Goal: Information Seeking & Learning: Learn about a topic

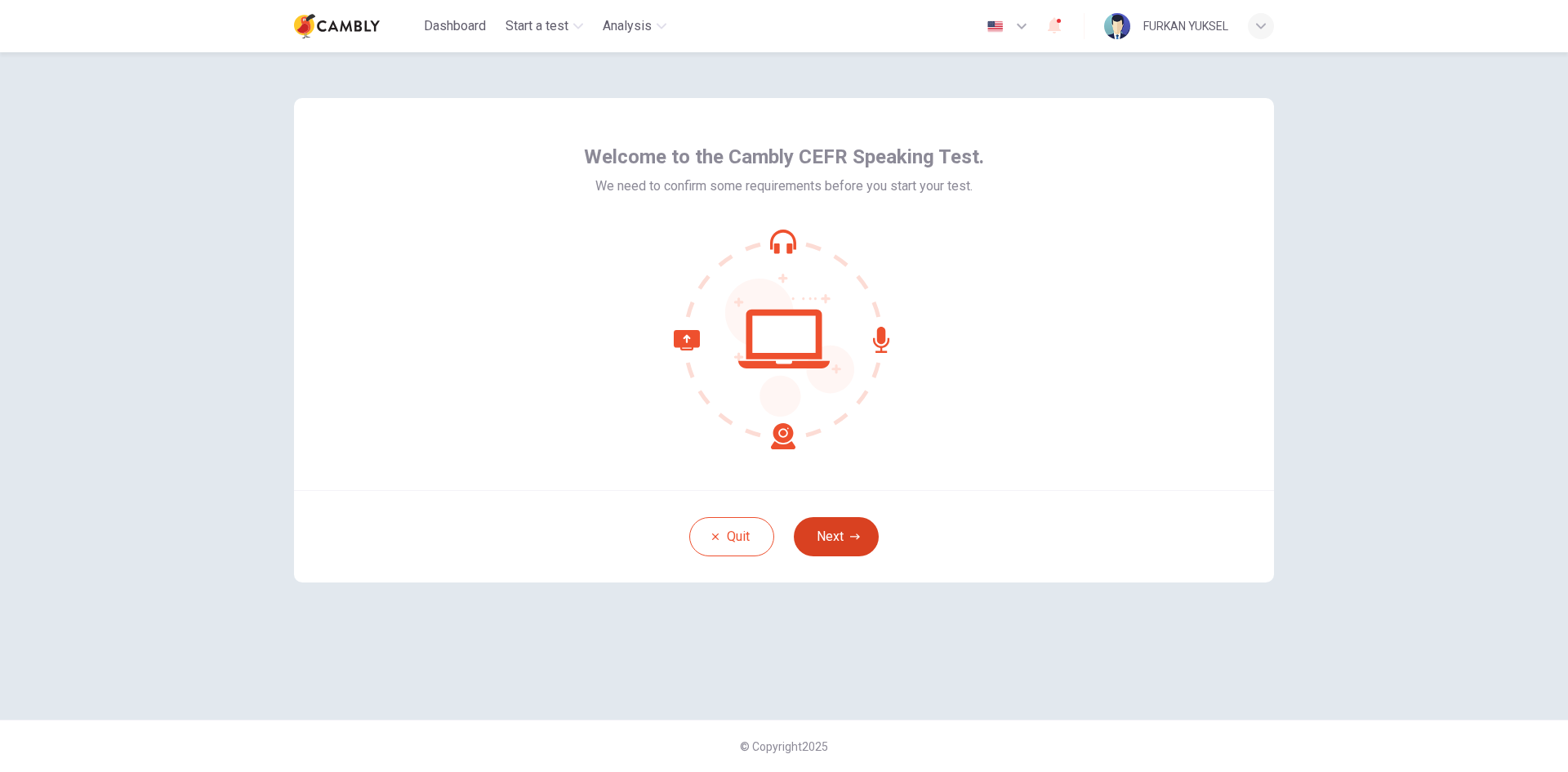
click at [840, 531] on button "Next" at bounding box center [836, 537] width 85 height 39
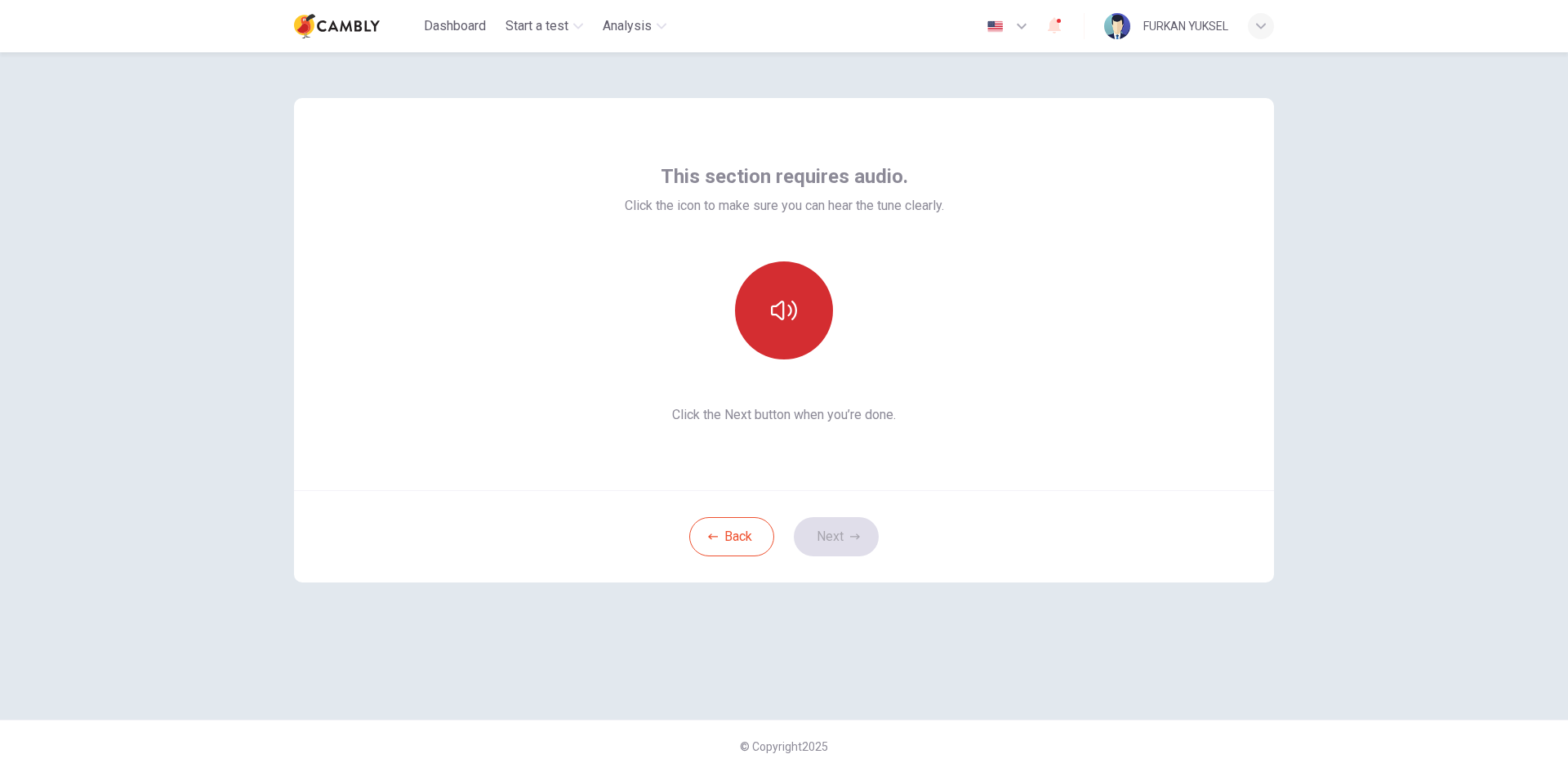
click at [807, 304] on button "button" at bounding box center [784, 310] width 98 height 98
click at [822, 537] on button "Next" at bounding box center [836, 537] width 85 height 39
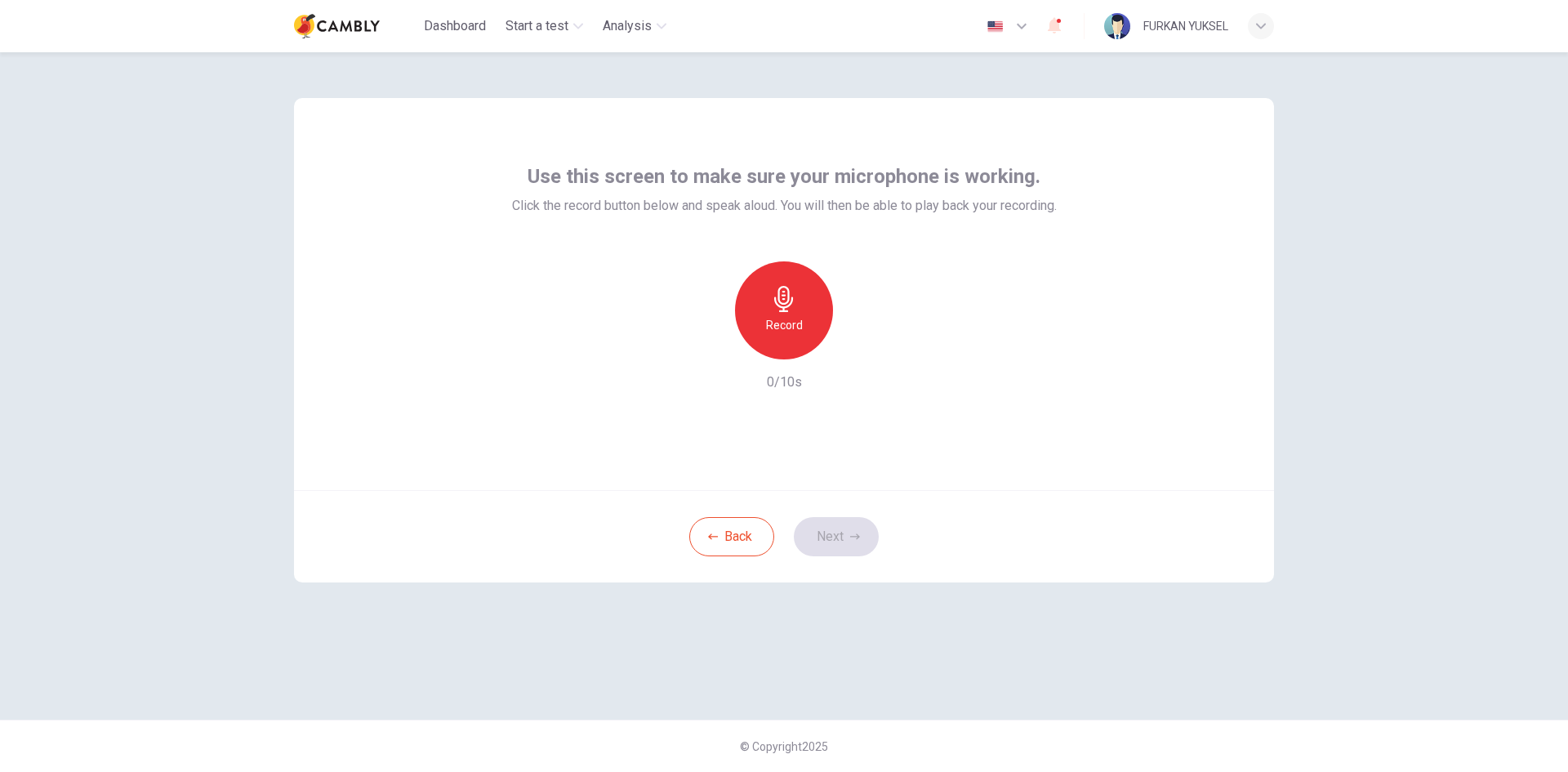
click at [789, 305] on icon "button" at bounding box center [784, 299] width 19 height 26
click at [790, 322] on h6 "Stop" at bounding box center [784, 325] width 25 height 20
click at [786, 314] on div "Record" at bounding box center [784, 310] width 98 height 98
click at [786, 314] on div "Stop" at bounding box center [784, 310] width 98 height 98
click at [858, 348] on icon "button" at bounding box center [860, 345] width 8 height 9
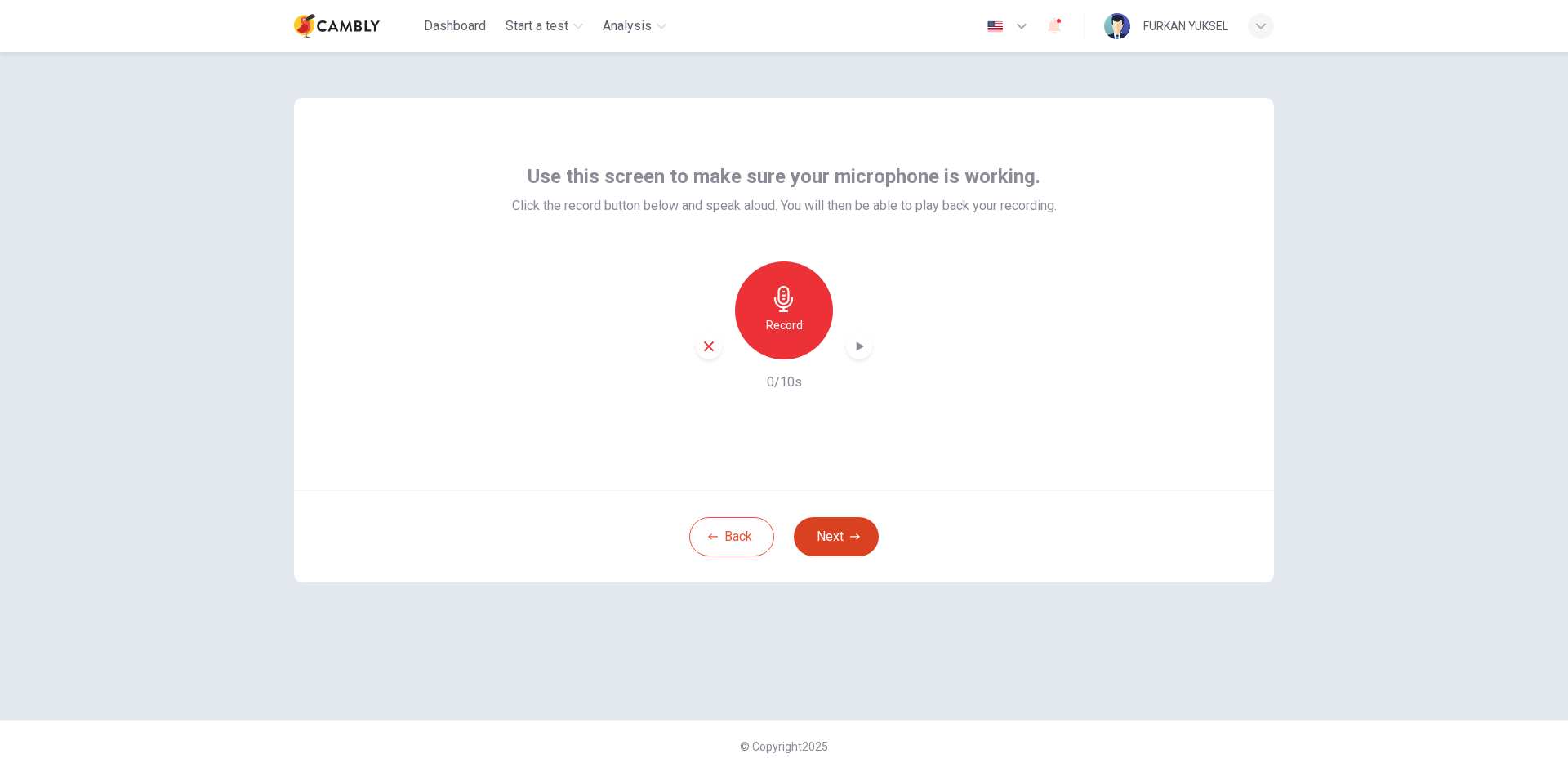
click at [841, 531] on button "Next" at bounding box center [836, 537] width 85 height 39
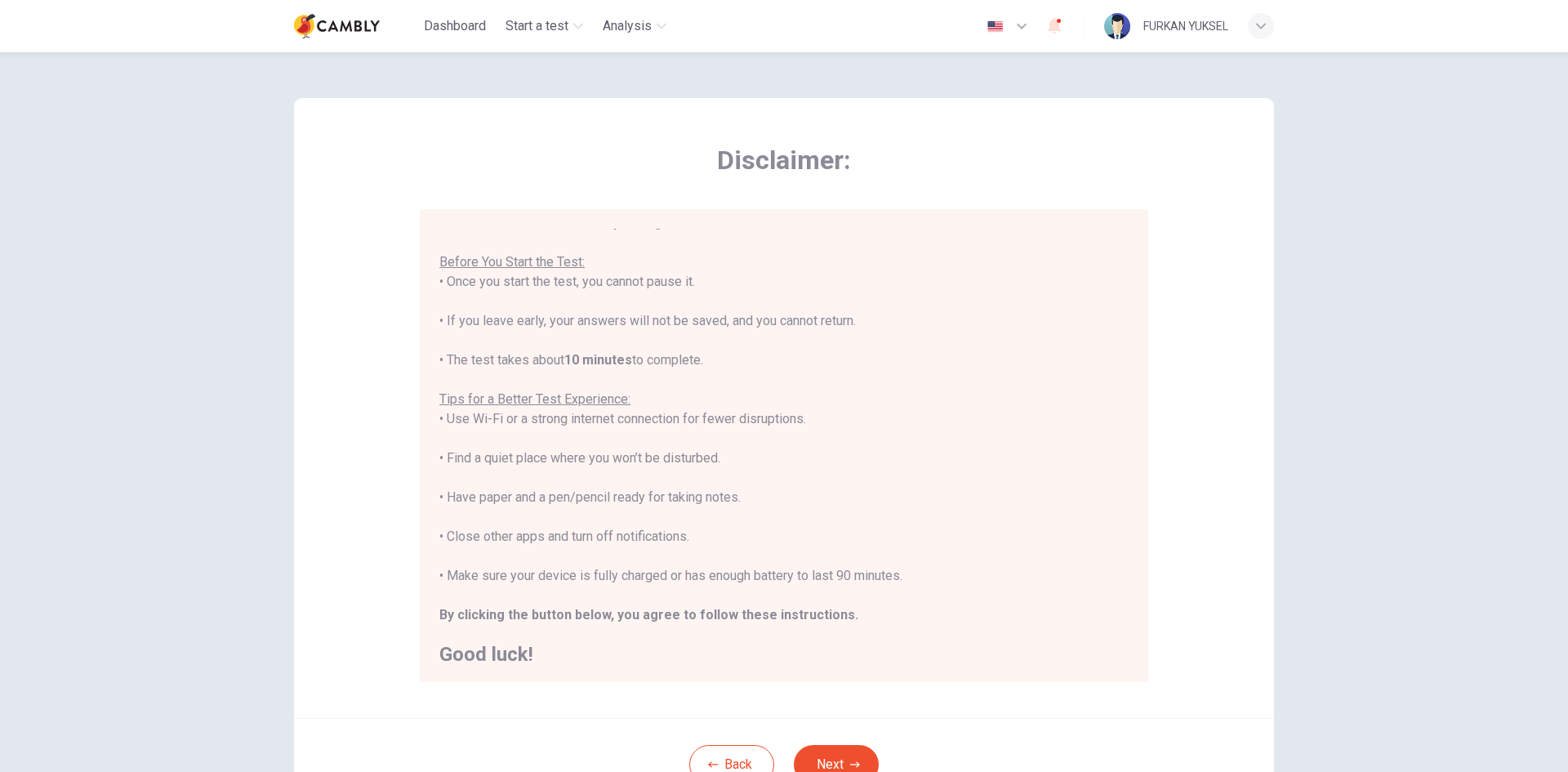
scroll to position [19, 0]
drag, startPoint x: 569, startPoint y: 282, endPoint x: 761, endPoint y: 284, distance: 192.0
click at [761, 284] on div "You are about to start a CEFR Speaking Test . Before You Start the Test: • Once…" at bounding box center [784, 435] width 689 height 451
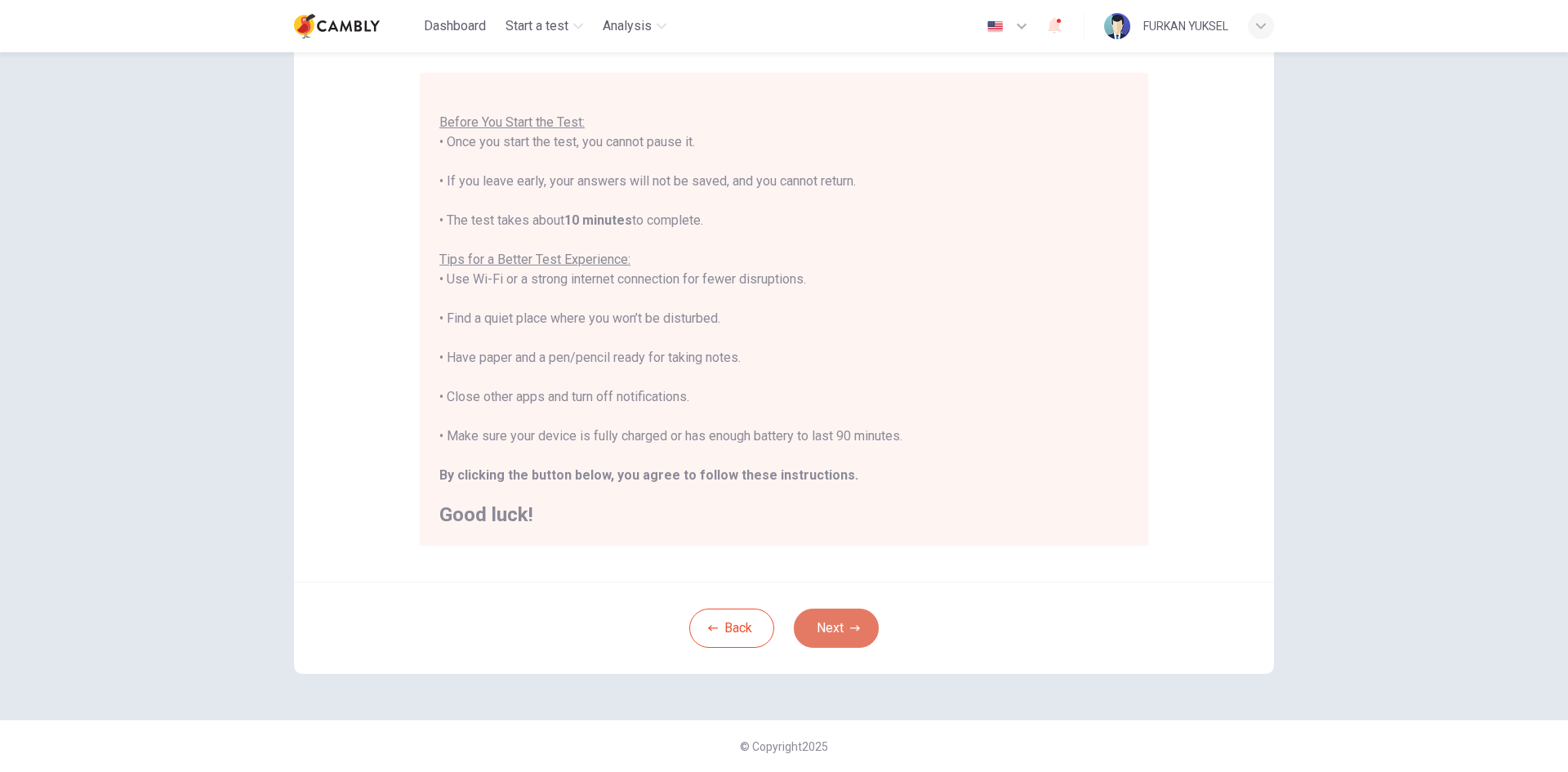
click at [843, 622] on button "Next" at bounding box center [836, 628] width 85 height 39
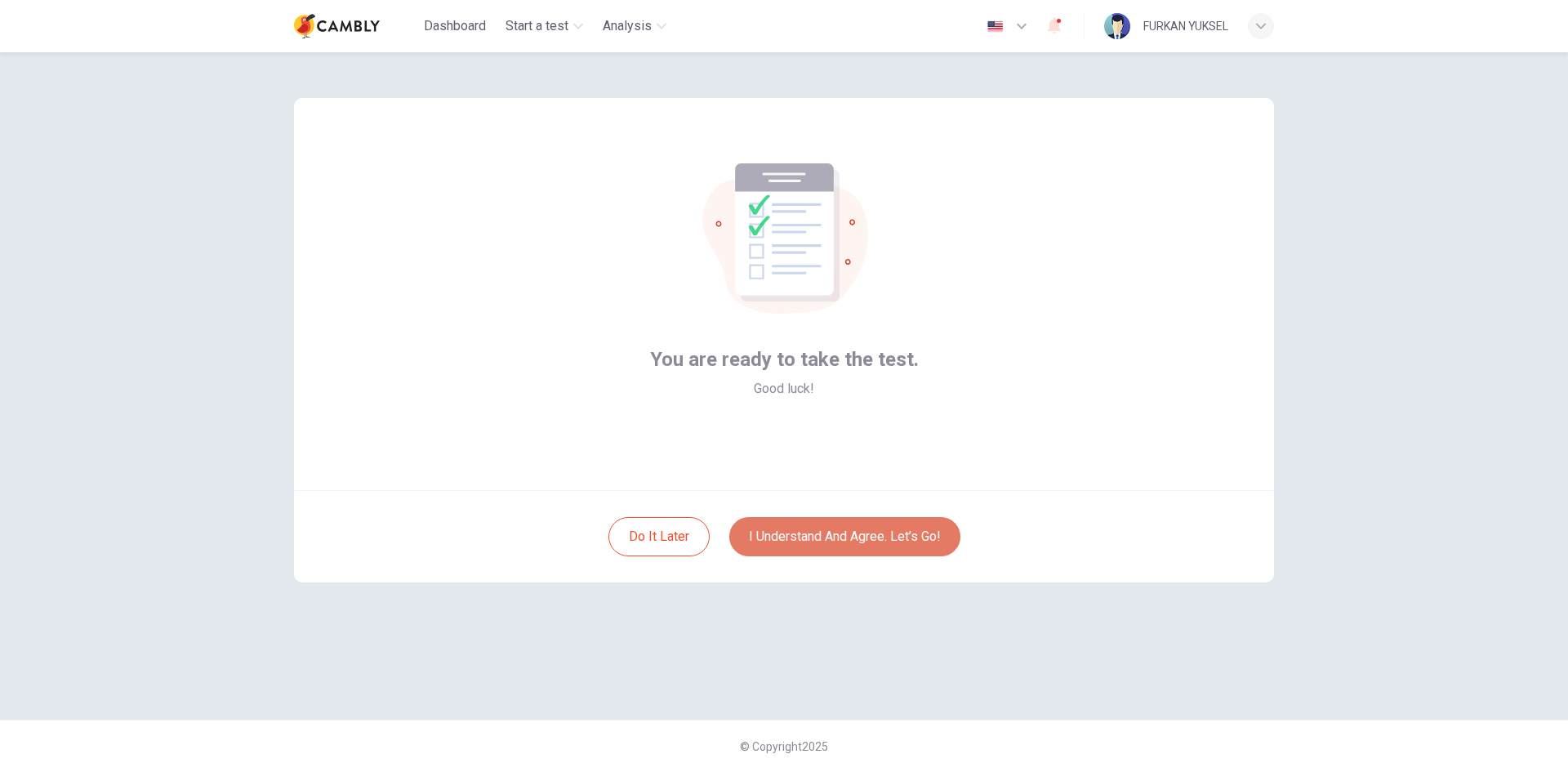
click at [877, 540] on button "I understand and agree. Let’s go!" at bounding box center [844, 537] width 231 height 39
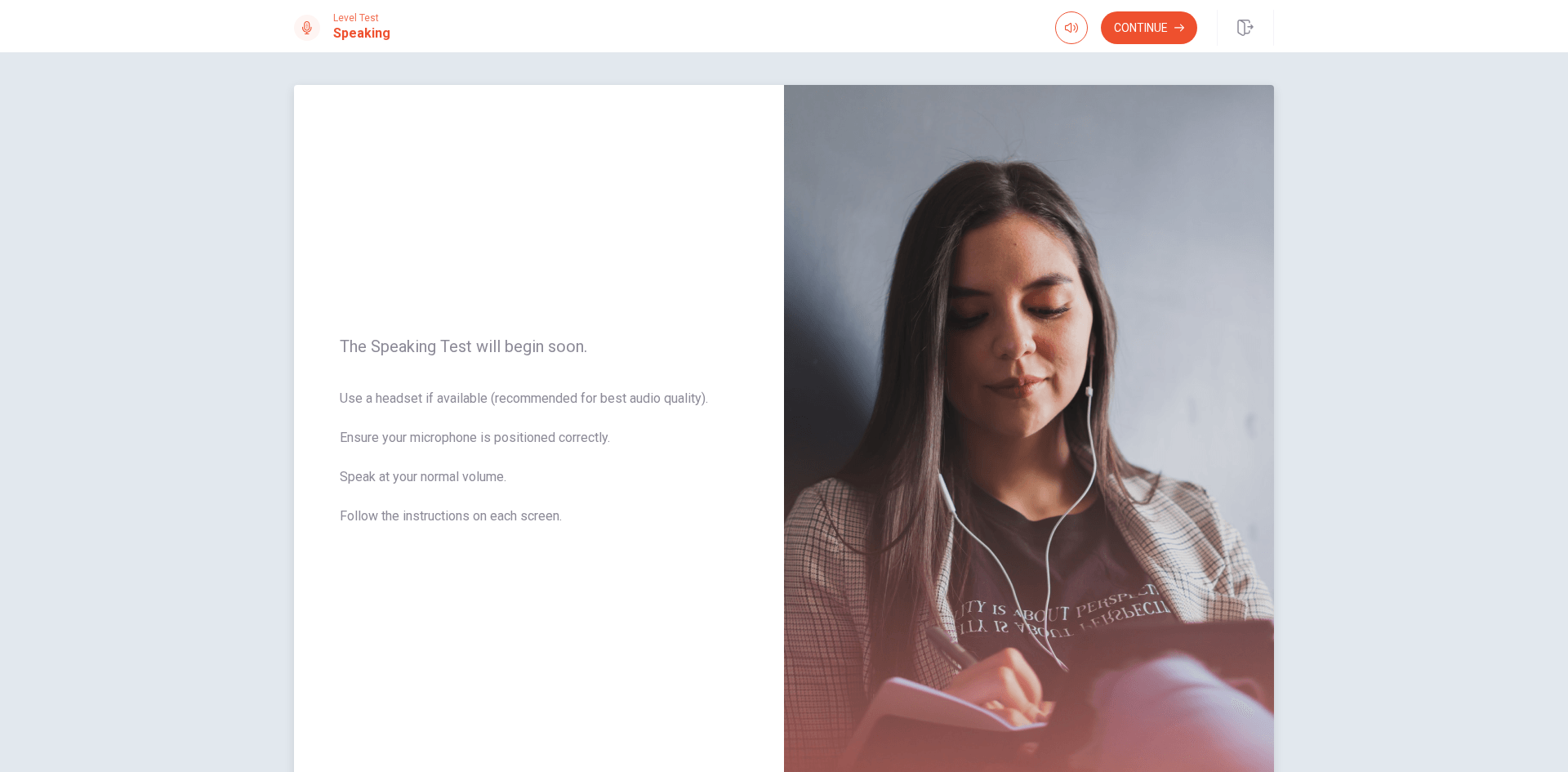
drag, startPoint x: 336, startPoint y: 344, endPoint x: 512, endPoint y: 345, distance: 176.0
click at [511, 345] on span "The Speaking Test will begin soon." at bounding box center [538, 346] width 398 height 20
click at [1134, 31] on button "Continue" at bounding box center [1149, 27] width 96 height 32
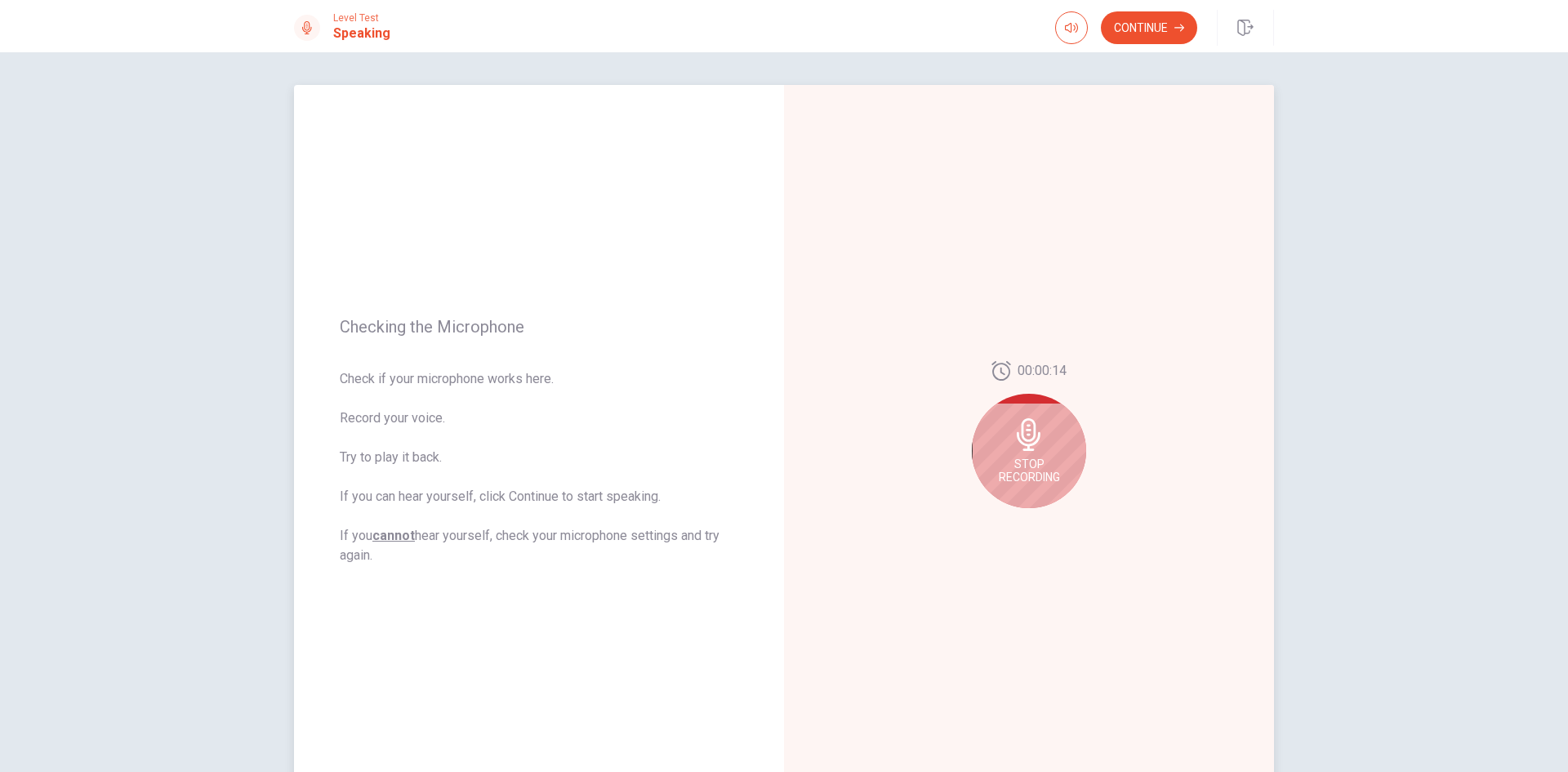
click at [1013, 478] on span "Stop Recording" at bounding box center [1029, 470] width 61 height 26
click at [1045, 518] on icon "Play Audio" at bounding box center [1046, 520] width 9 height 9
click at [1012, 523] on button "Record Again" at bounding box center [1010, 521] width 23 height 23
click at [1035, 455] on div "Stop Recording" at bounding box center [1029, 451] width 114 height 114
click at [1045, 515] on button "Play Audio" at bounding box center [1046, 521] width 23 height 23
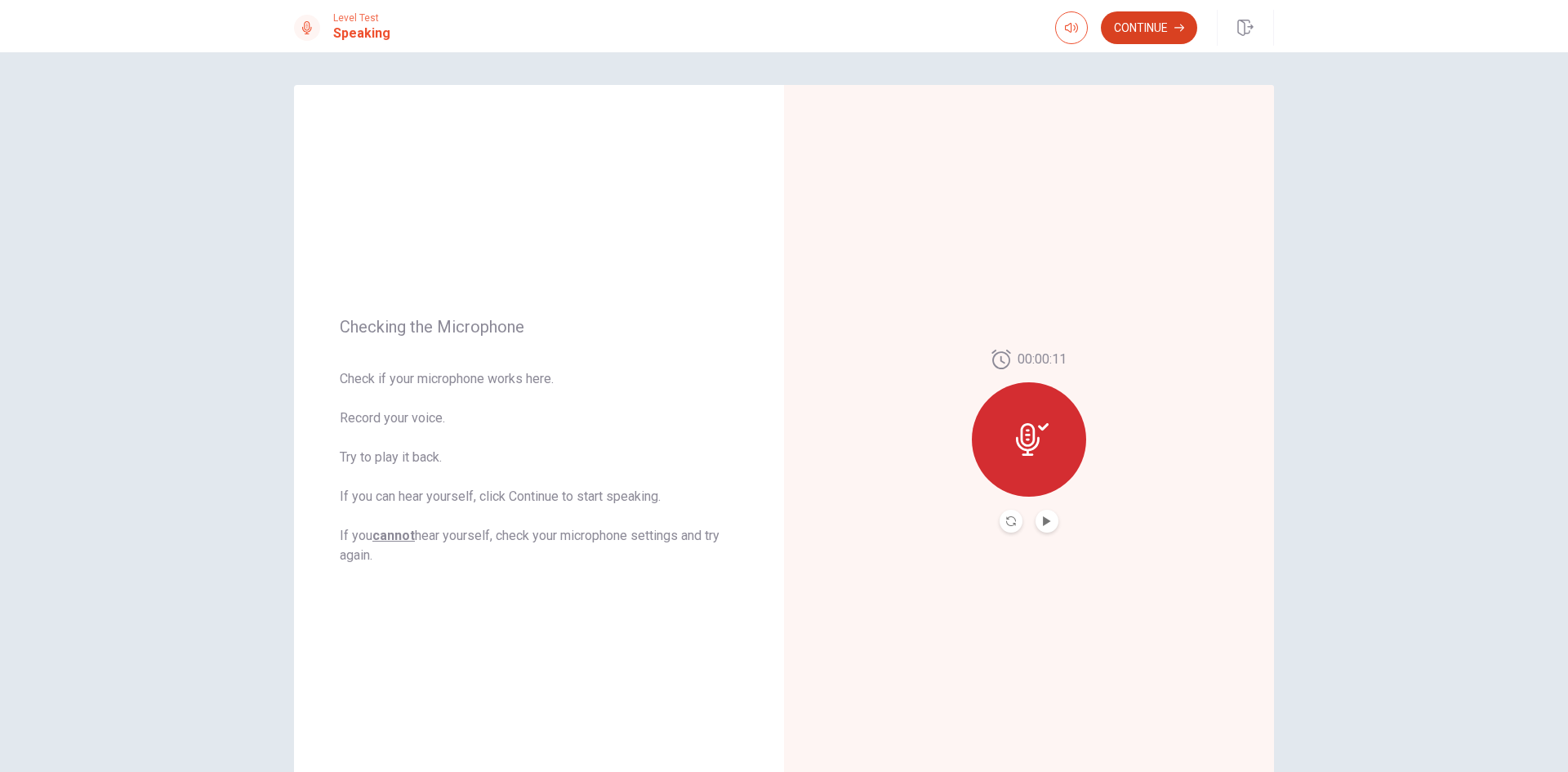
click at [1172, 29] on button "Continue" at bounding box center [1149, 27] width 96 height 32
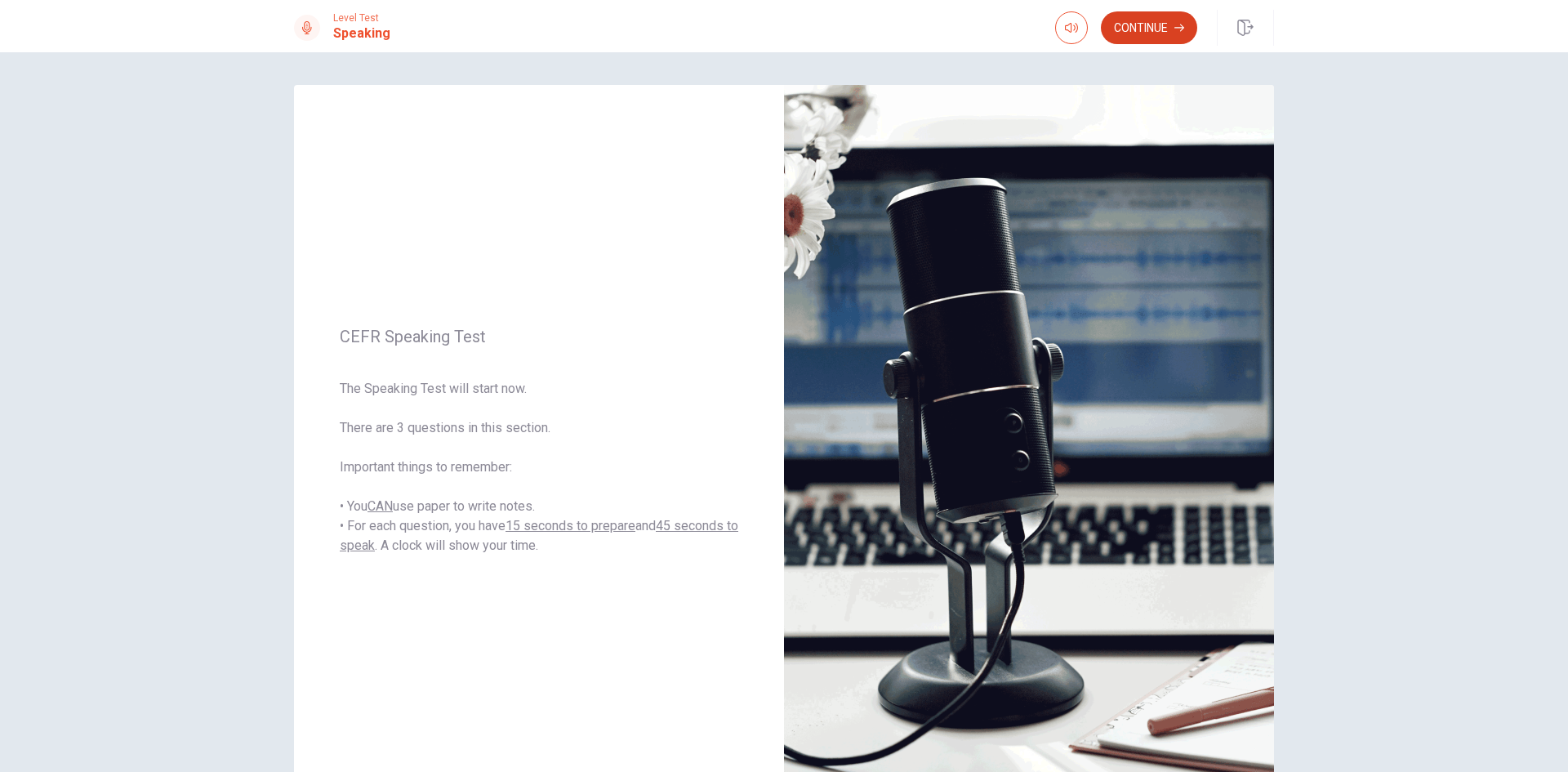
click at [1157, 24] on button "Continue" at bounding box center [1149, 27] width 96 height 32
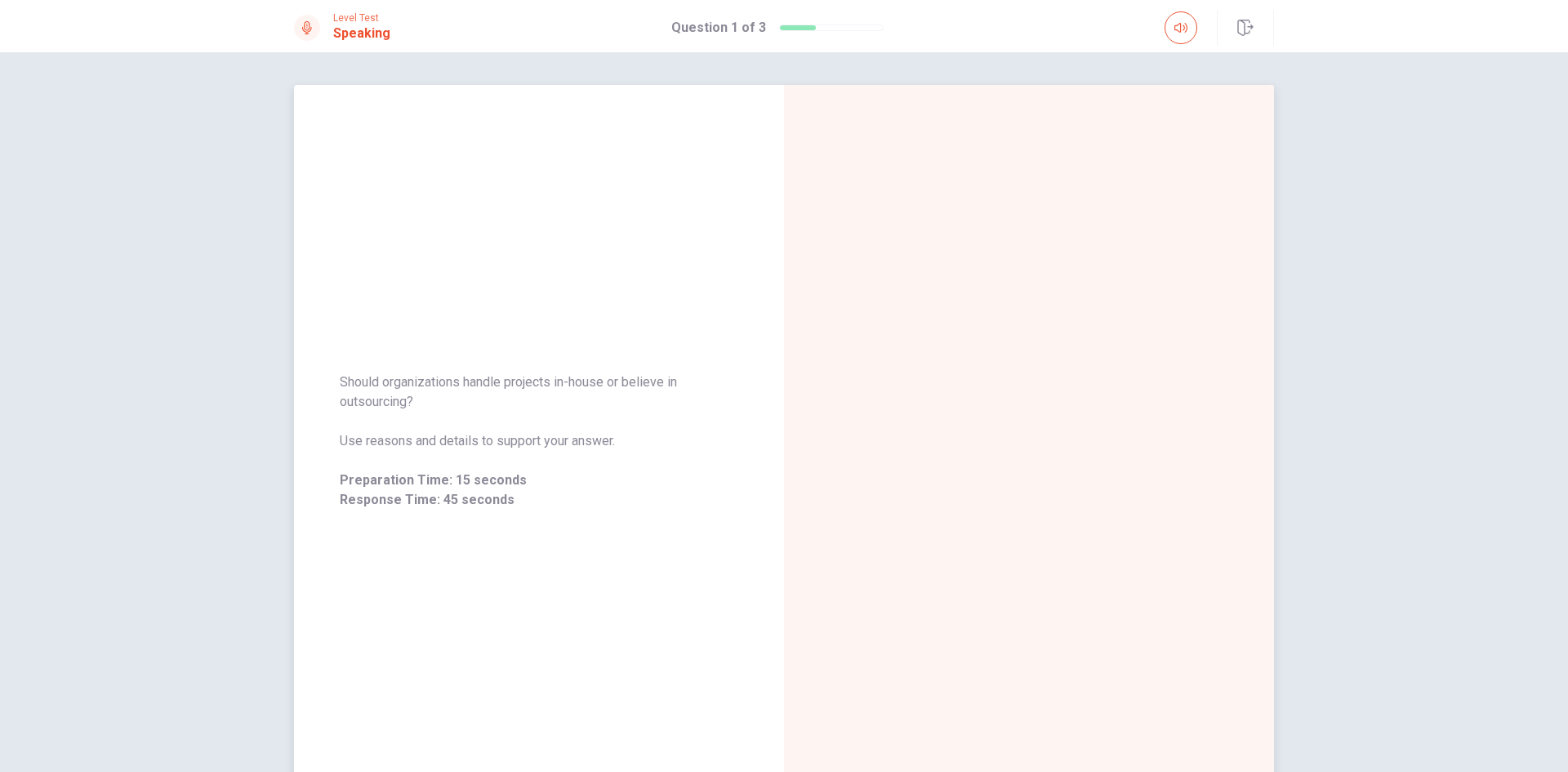
drag, startPoint x: 421, startPoint y: 405, endPoint x: 335, endPoint y: 385, distance: 88.3
click at [335, 385] on div "Should organizations handle projects in-house or believe in outsourcing? Use re…" at bounding box center [539, 441] width 490 height 177
drag, startPoint x: 336, startPoint y: 378, endPoint x: 385, endPoint y: 387, distance: 49.8
click at [385, 387] on span "Should organizations handle projects in-house or believe in outsourcing?" at bounding box center [538, 392] width 398 height 39
drag, startPoint x: 362, startPoint y: 377, endPoint x: 397, endPoint y: 392, distance: 38.1
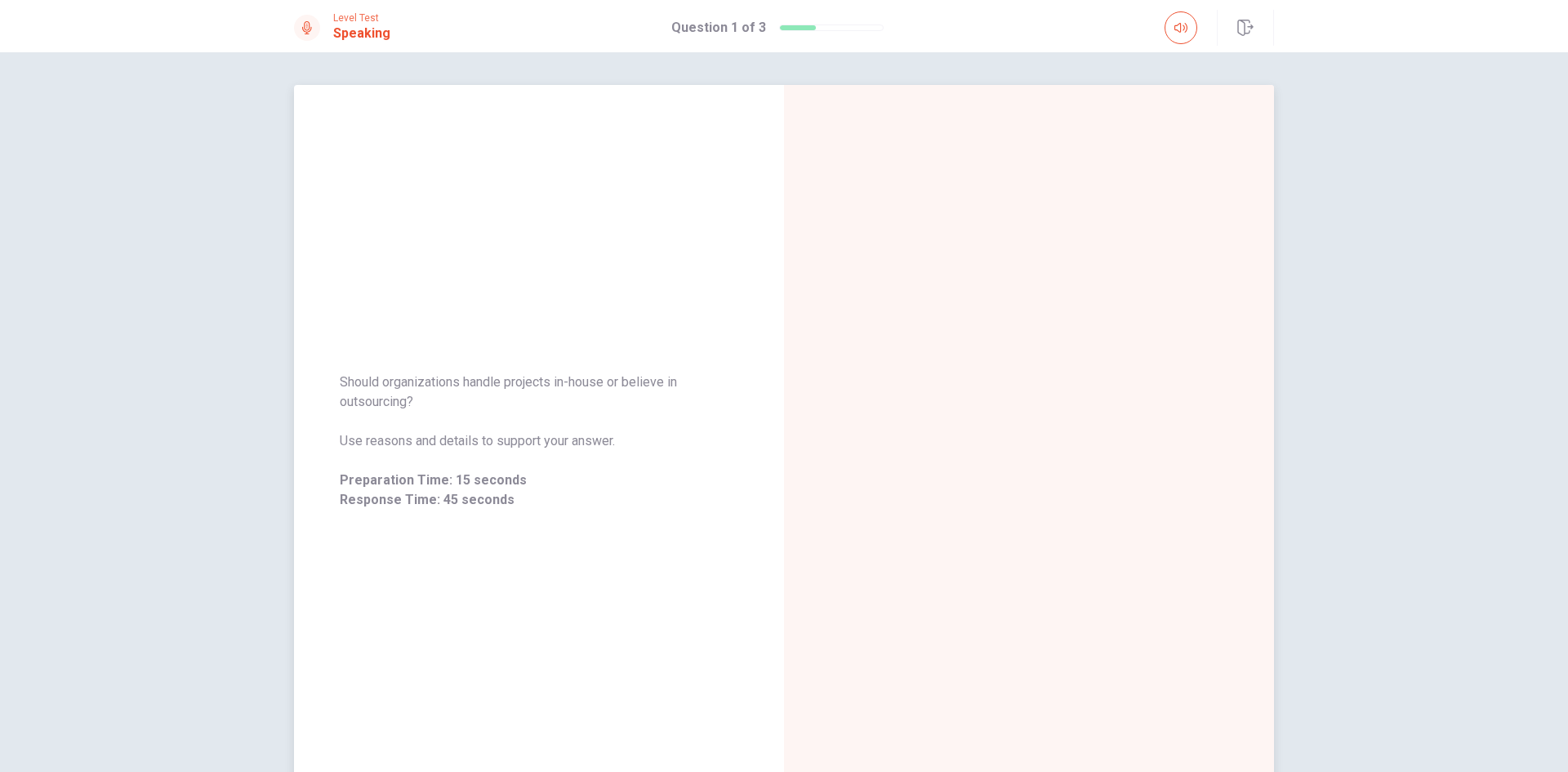
click at [397, 392] on span "Should organizations handle projects in-house or believe in outsourcing?" at bounding box center [538, 392] width 398 height 39
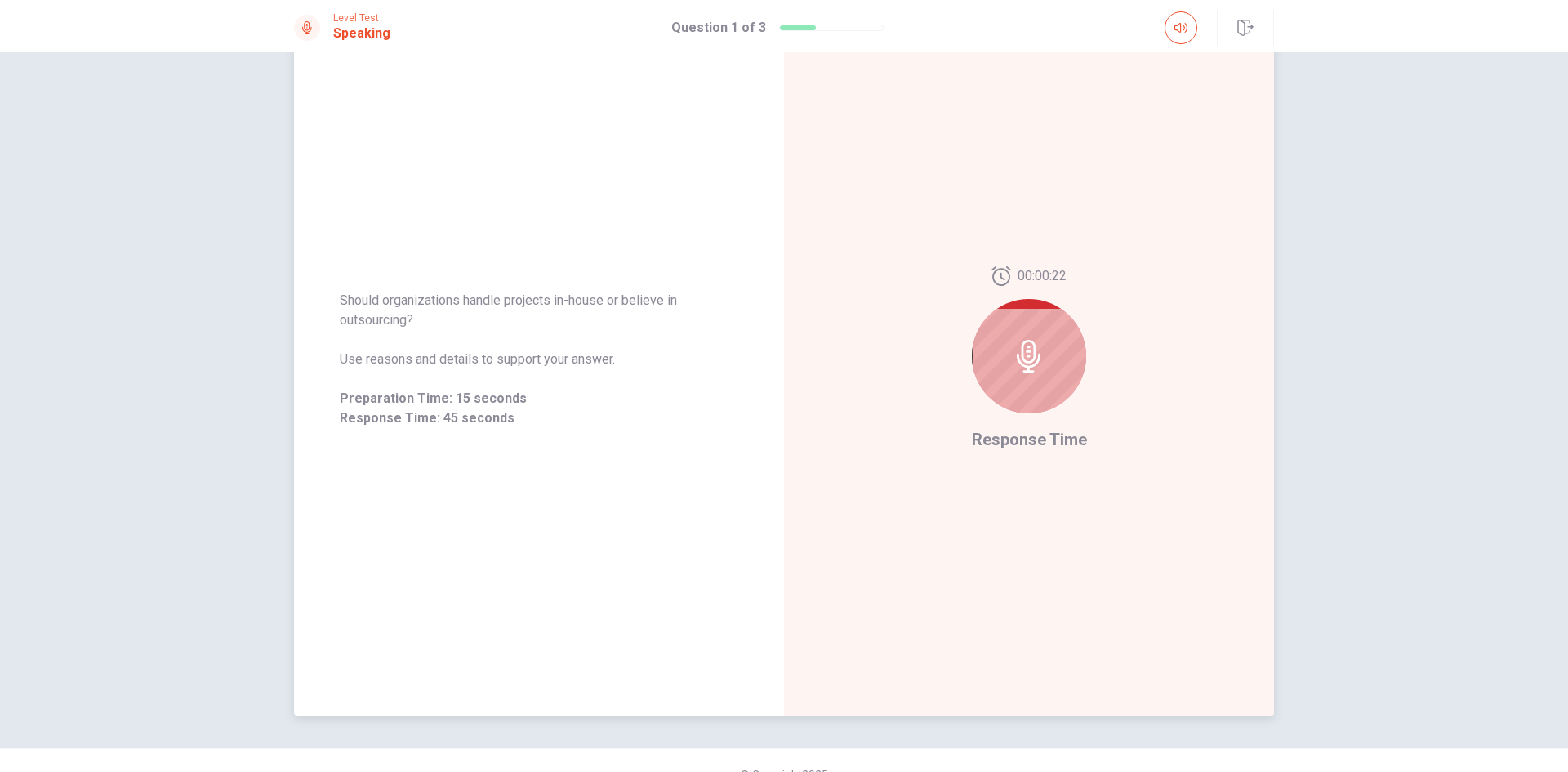
click at [1036, 357] on icon at bounding box center [1028, 356] width 32 height 32
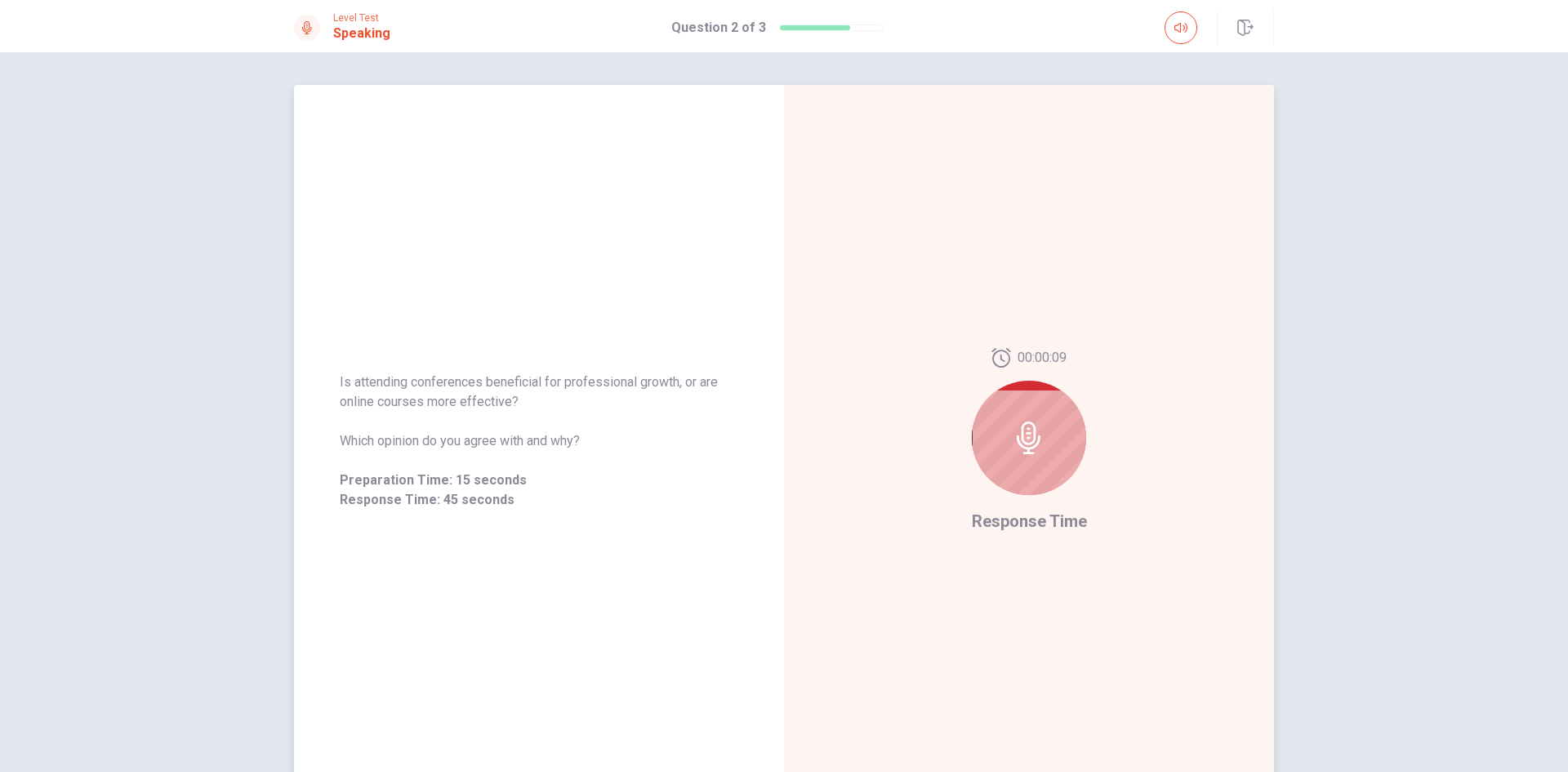
click at [1061, 435] on div at bounding box center [1029, 438] width 114 height 114
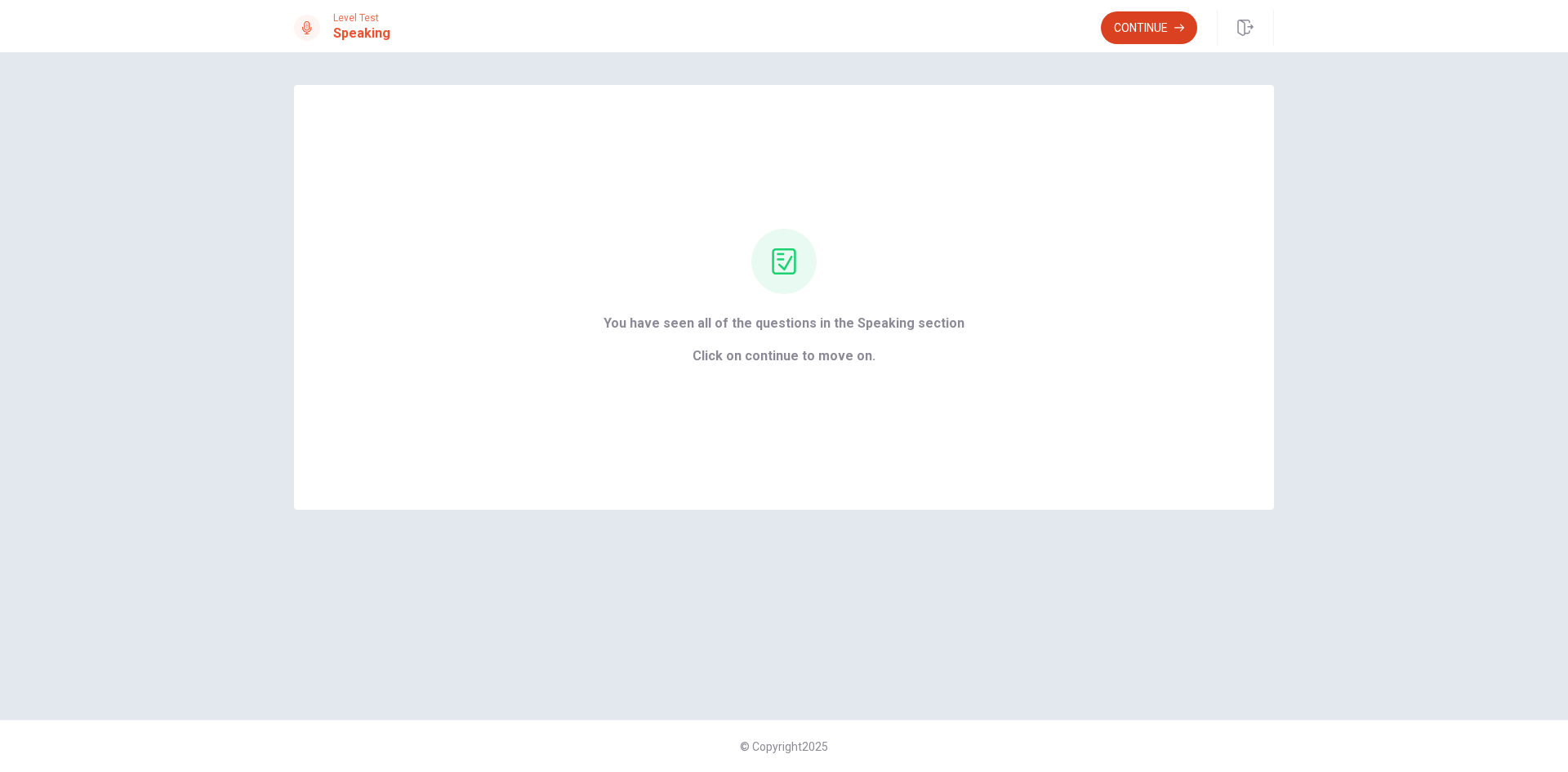
click at [1149, 26] on button "Continue" at bounding box center [1149, 27] width 96 height 32
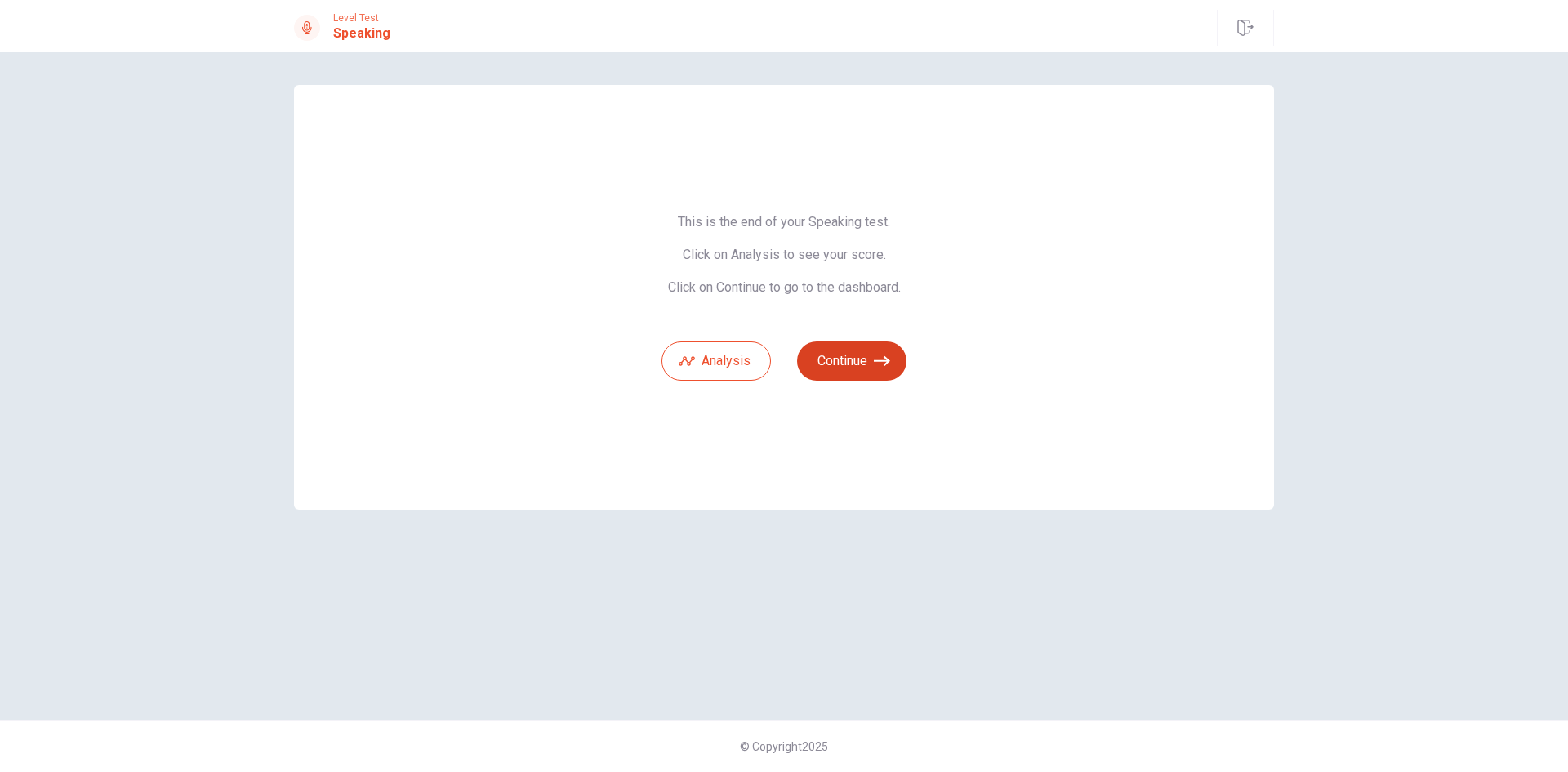
click at [868, 357] on button "Continue" at bounding box center [852, 361] width 109 height 39
